Goal: Information Seeking & Learning: Learn about a topic

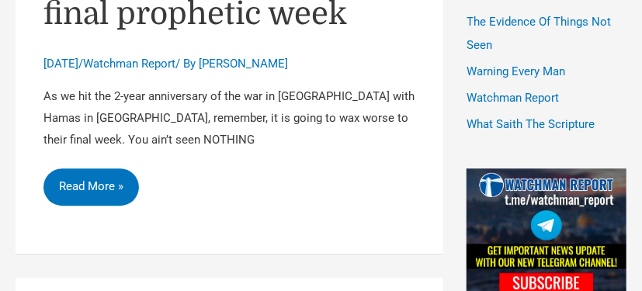
scroll to position [1366, 0]
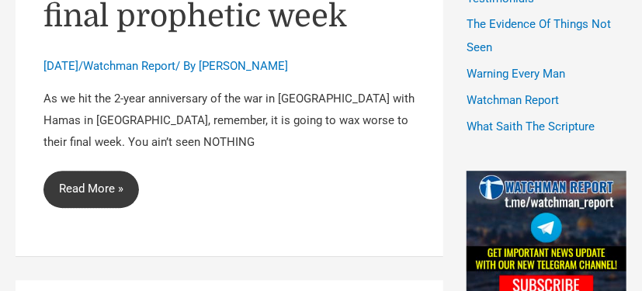
click at [96, 171] on link "October 7th is but a shadow: Israel is headed to their final prophetic week Rea…" at bounding box center [92, 189] width 96 height 37
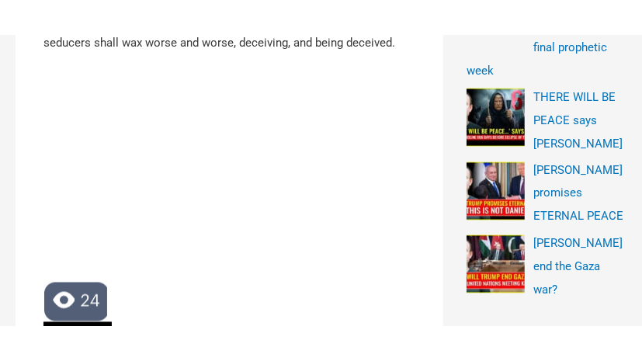
scroll to position [786, 0]
